Goal: Information Seeking & Learning: Learn about a topic

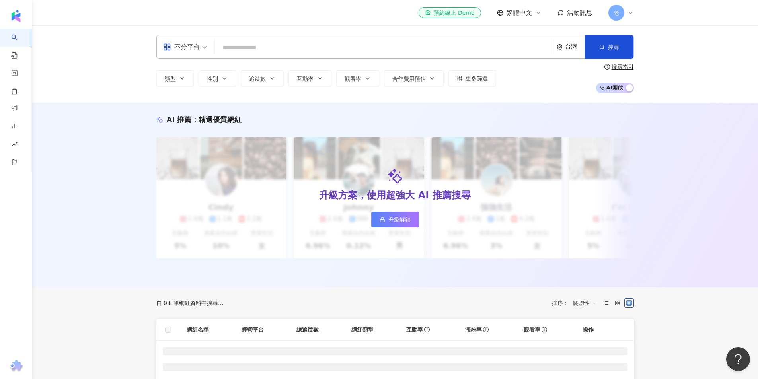
click at [293, 39] on div "不分平台 台灣 搜尋" at bounding box center [395, 47] width 478 height 24
click at [291, 42] on input "search" at bounding box center [384, 47] width 332 height 15
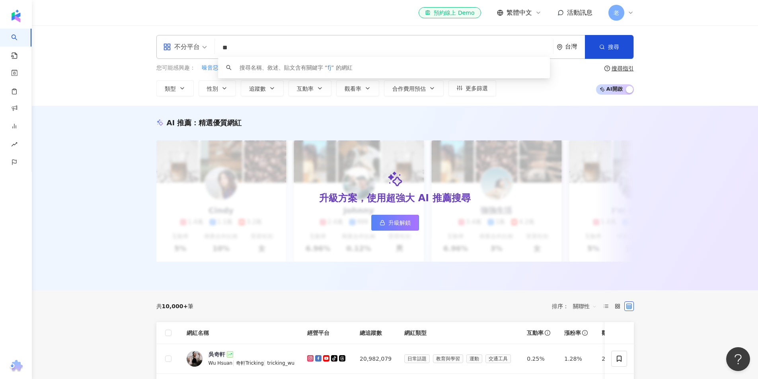
type input "*"
type input "***"
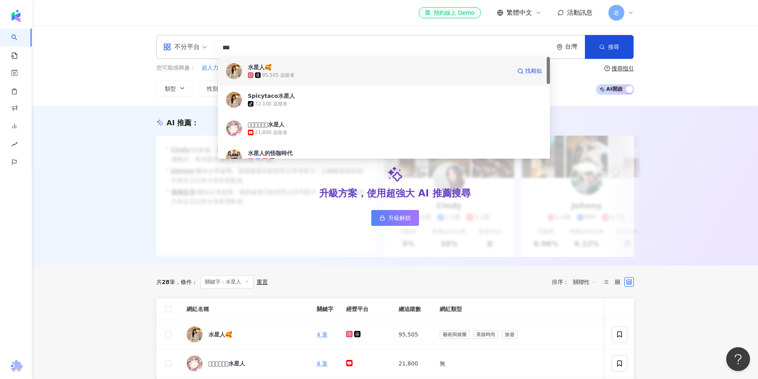
click at [316, 80] on div "水星人🥰 95,505 追蹤者 找相似" at bounding box center [384, 71] width 332 height 29
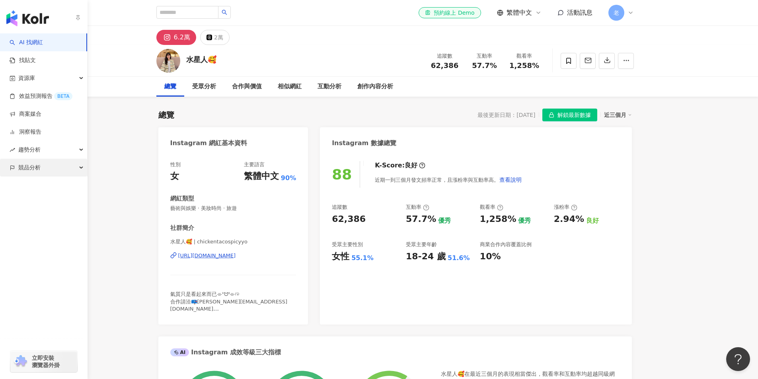
click at [24, 170] on span "競品分析" at bounding box center [29, 168] width 22 height 18
click at [27, 188] on link "品牌帳號分析" at bounding box center [35, 186] width 33 height 8
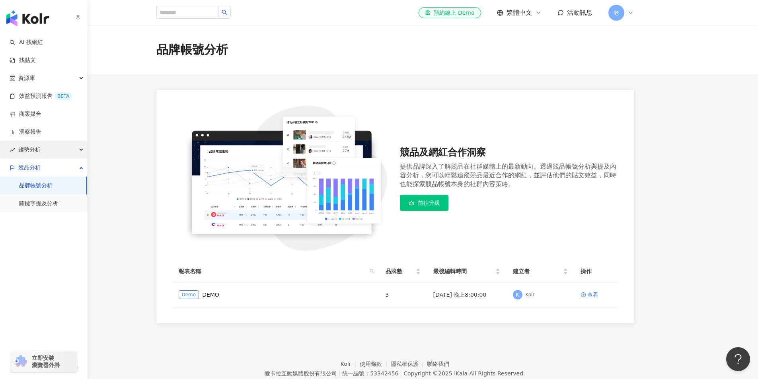
click at [47, 146] on div "趨勢分析" at bounding box center [43, 150] width 87 height 18
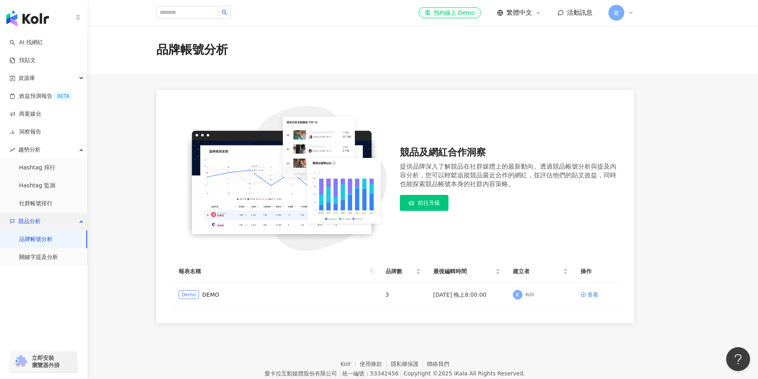
click at [38, 228] on span "競品分析" at bounding box center [29, 222] width 22 height 18
click at [37, 223] on span "競品分析" at bounding box center [29, 222] width 22 height 18
click at [39, 259] on link "關鍵字提及分析" at bounding box center [38, 258] width 39 height 8
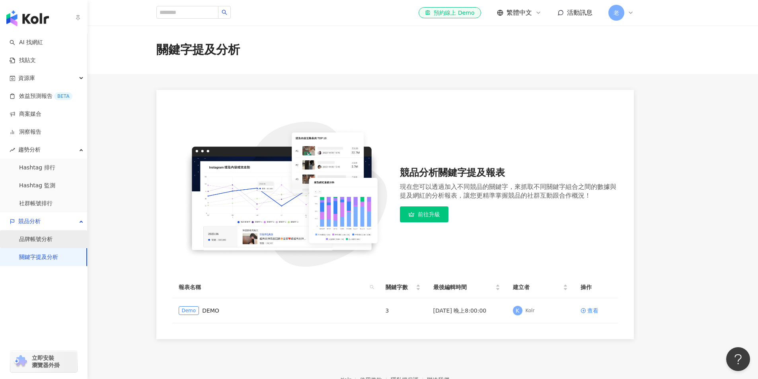
click at [37, 240] on link "品牌帳號分析" at bounding box center [35, 240] width 33 height 8
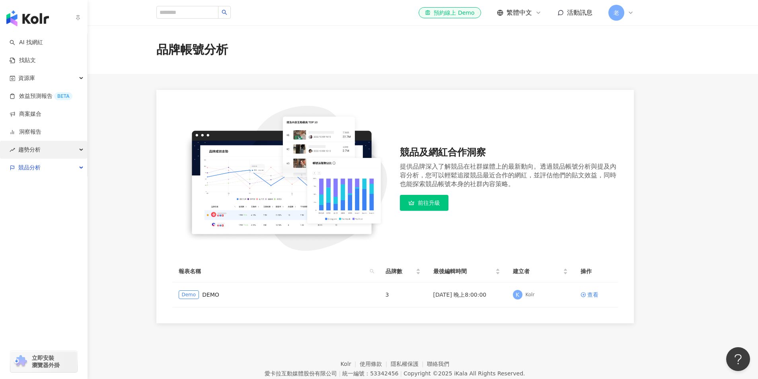
click at [58, 146] on div "趨勢分析" at bounding box center [43, 150] width 87 height 18
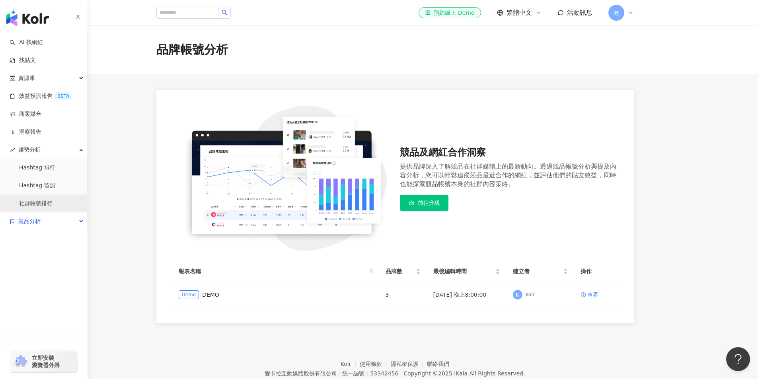
click at [53, 207] on link "社群帳號排行" at bounding box center [35, 204] width 33 height 8
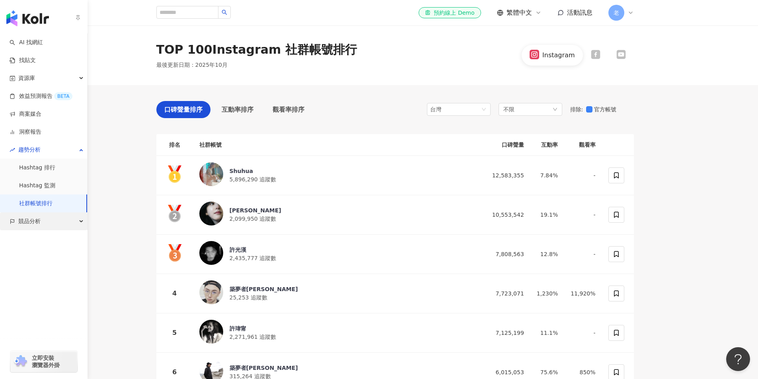
click at [64, 224] on div "競品分析" at bounding box center [43, 222] width 87 height 18
click at [58, 256] on link "關鍵字提及分析" at bounding box center [38, 258] width 39 height 8
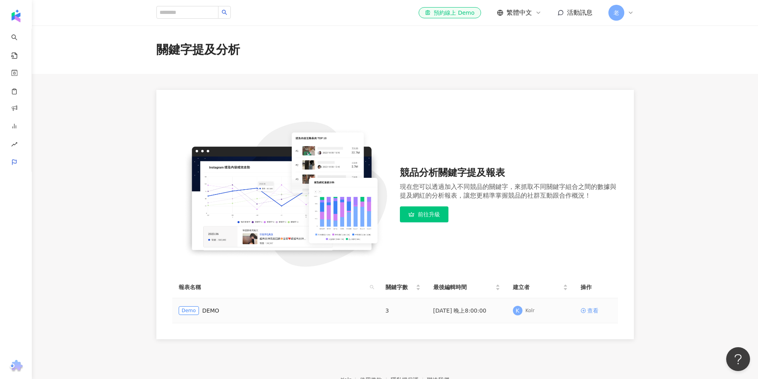
click at [584, 308] on link "查看" at bounding box center [596, 311] width 31 height 9
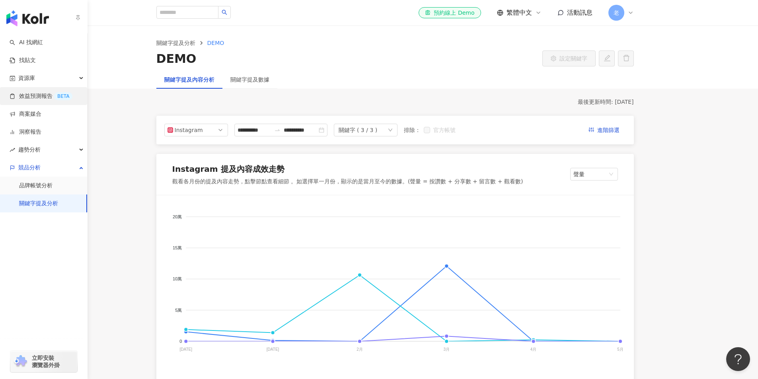
click at [28, 100] on link "效益預測報告 BETA" at bounding box center [41, 96] width 63 height 8
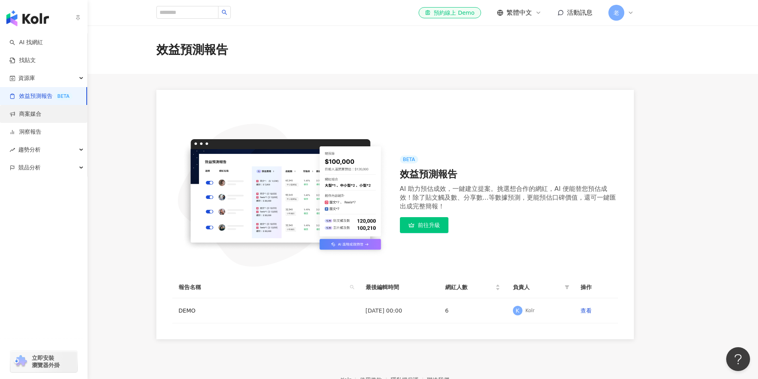
click at [30, 118] on link "商案媒合" at bounding box center [26, 114] width 32 height 8
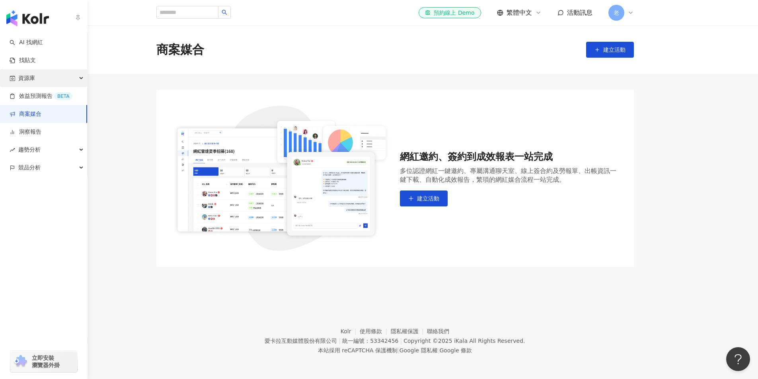
click at [39, 71] on div "資源庫" at bounding box center [43, 78] width 87 height 18
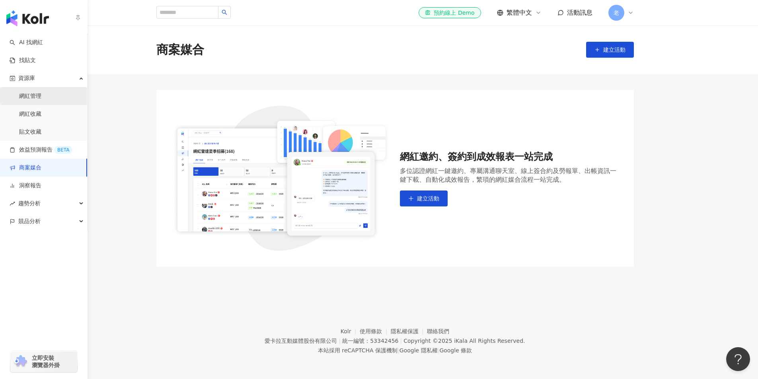
click at [31, 98] on link "網紅管理" at bounding box center [30, 96] width 22 height 8
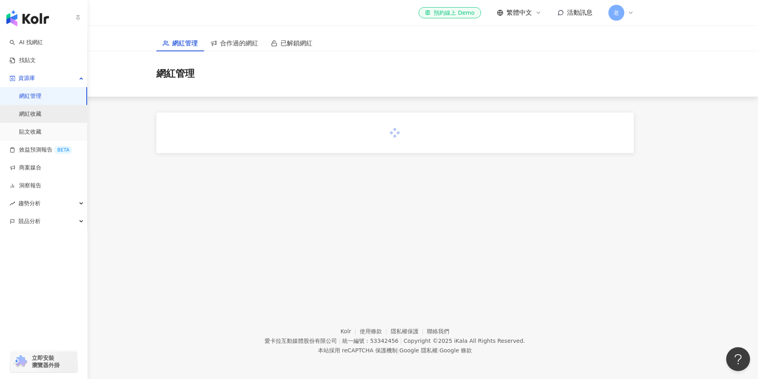
click at [28, 114] on link "網紅收藏" at bounding box center [30, 114] width 22 height 8
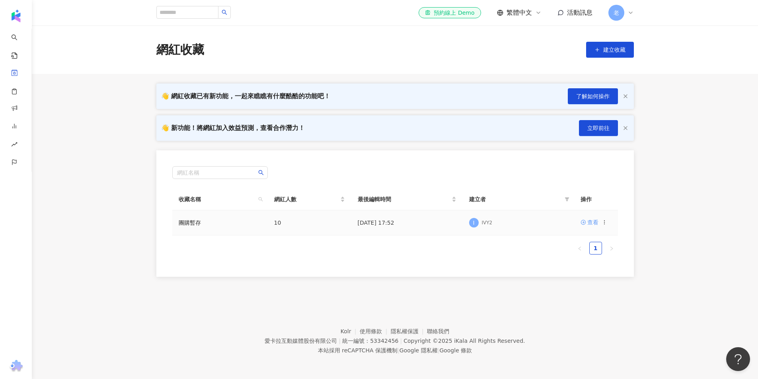
click at [594, 224] on div "查看" at bounding box center [593, 222] width 11 height 9
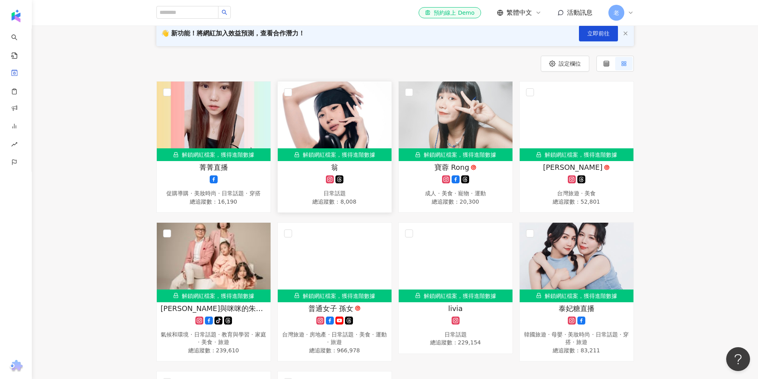
scroll to position [80, 0]
